Goal: Communication & Community: Answer question/provide support

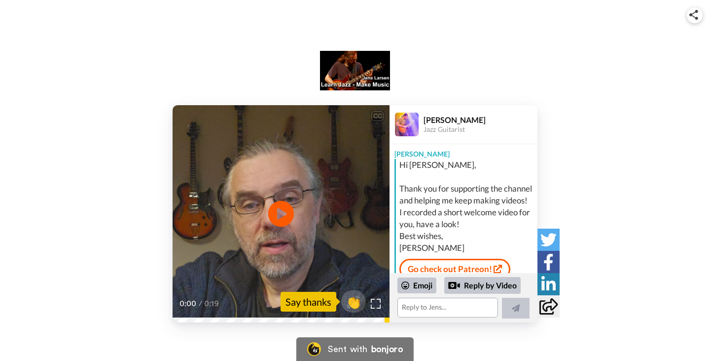
click at [285, 210] on icon at bounding box center [281, 214] width 26 height 26
click at [277, 216] on icon at bounding box center [281, 214] width 26 height 26
click at [282, 213] on icon "Play/Pause" at bounding box center [281, 213] width 26 height 47
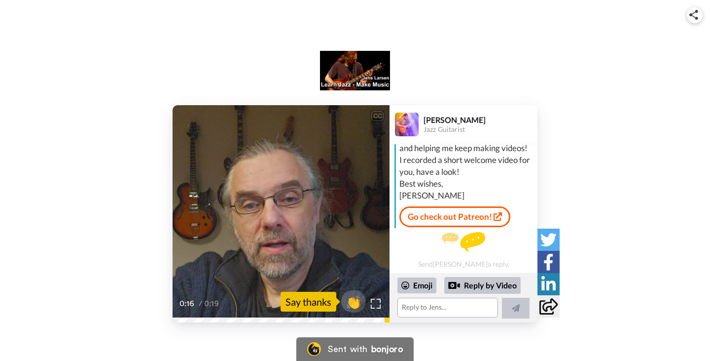
scroll to position [64, 0]
click at [455, 306] on textarea at bounding box center [448, 307] width 101 height 20
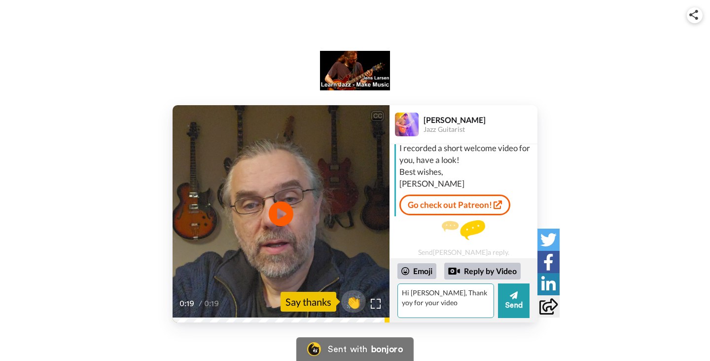
click at [455, 291] on textarea "Hi [PERSON_NAME], Thank yoy for your video" at bounding box center [446, 300] width 97 height 35
click at [465, 306] on textarea "Hi [PERSON_NAME], Thank you for your video" at bounding box center [446, 300] width 97 height 35
drag, startPoint x: 475, startPoint y: 303, endPoint x: 473, endPoint y: 317, distance: 13.9
click at [475, 305] on textarea "Hi [PERSON_NAME], Thank you for your video message. I am goning" at bounding box center [446, 300] width 97 height 35
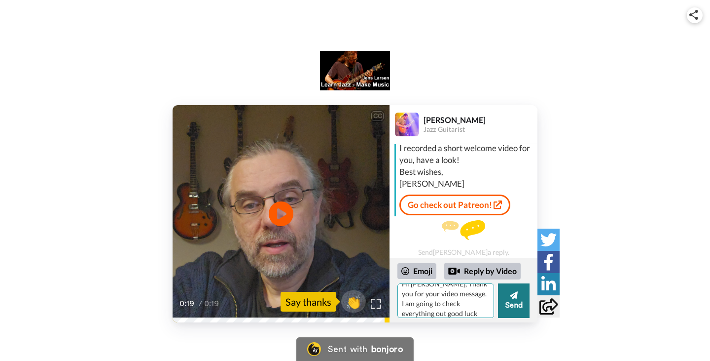
type textarea "Hi [PERSON_NAME], Thank you for your video message. I am going to check everyth…"
click at [521, 307] on button "Send" at bounding box center [514, 300] width 32 height 35
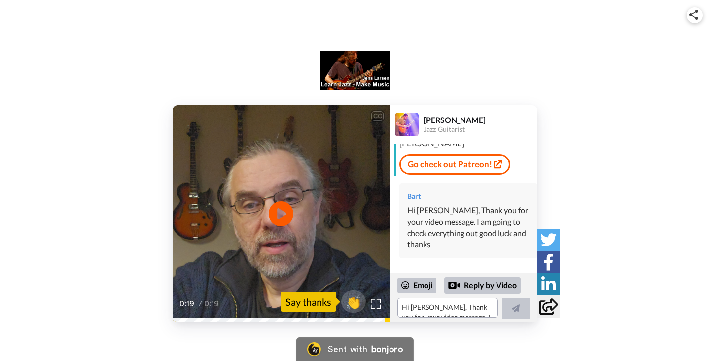
scroll to position [116, 0]
click at [459, 167] on link "Go check out Patreon!" at bounding box center [455, 164] width 111 height 21
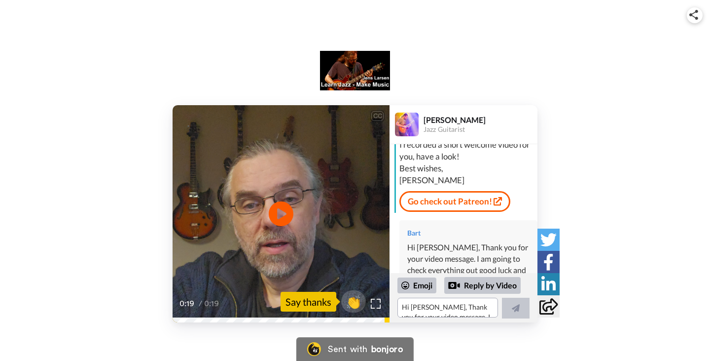
click at [662, 55] on div "CC Play/Pause 0:19 / 0:19 👏 Say thanks [PERSON_NAME] Jazz Guitarist [PERSON_NAM…" at bounding box center [355, 179] width 710 height 286
click at [242, 52] on div "CC Play/Pause 0:19 / 0:19 👏 Say thanks [PERSON_NAME] Jazz Guitarist [PERSON_NAM…" at bounding box center [355, 179] width 710 height 286
click at [242, 54] on div "CC Play/Pause 0:19 / 0:19 👏 Say thanks [PERSON_NAME] Jazz Guitarist [PERSON_NAM…" at bounding box center [355, 179] width 710 height 286
